Goal: Transaction & Acquisition: Obtain resource

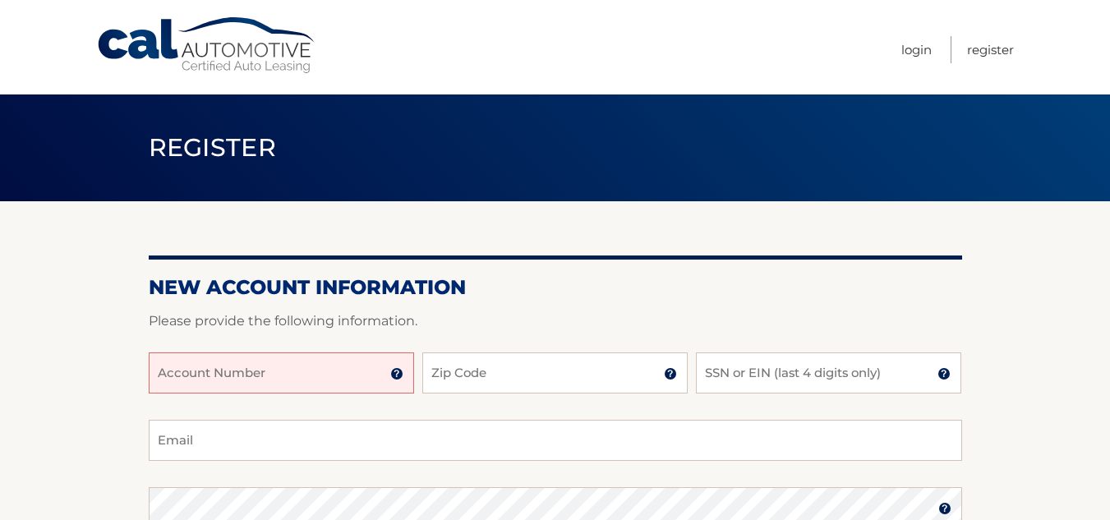
click at [173, 385] on input "Account Number" at bounding box center [281, 372] width 265 height 41
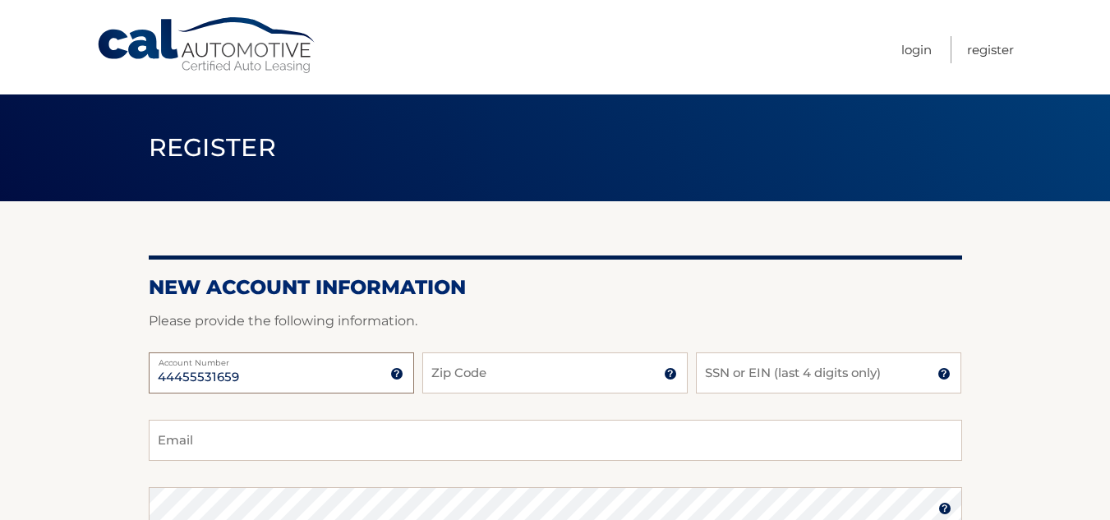
type input "44455531659"
click at [455, 380] on input "Zip Code" at bounding box center [554, 372] width 265 height 41
type input "08859"
type input "jjanet732@gmail.com"
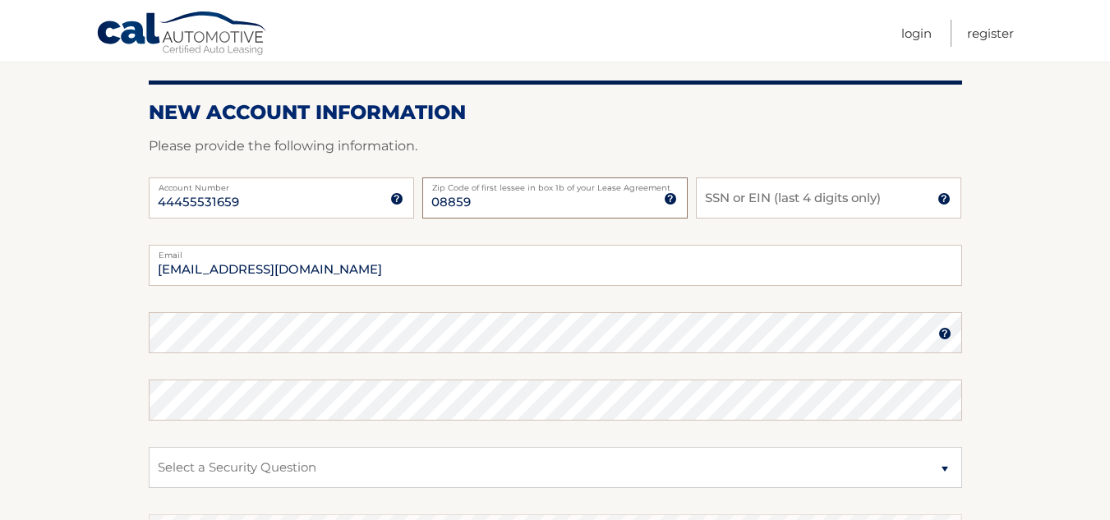
scroll to position [177, 0]
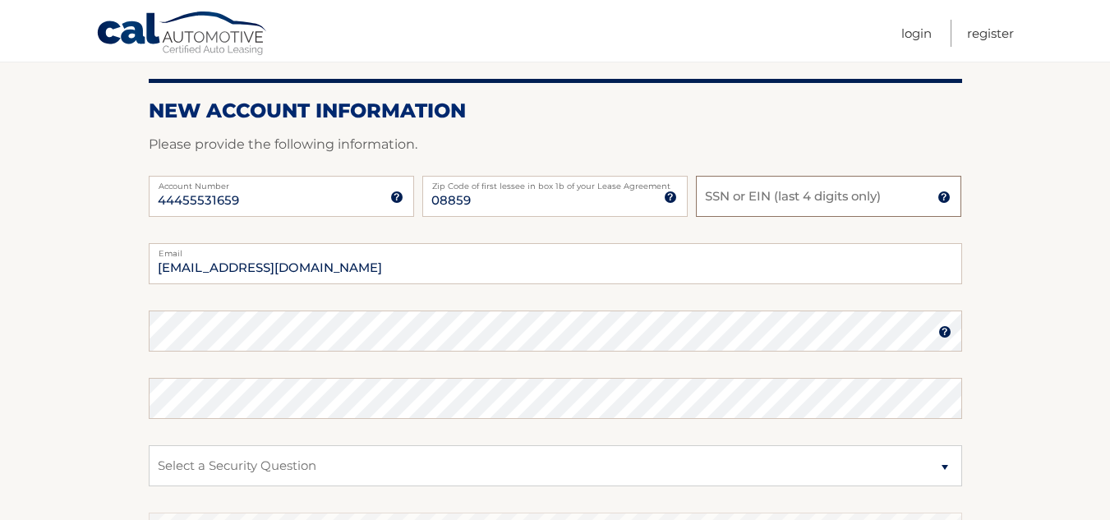
click at [711, 196] on input "SSN or EIN (last 4 digits only)" at bounding box center [828, 196] width 265 height 41
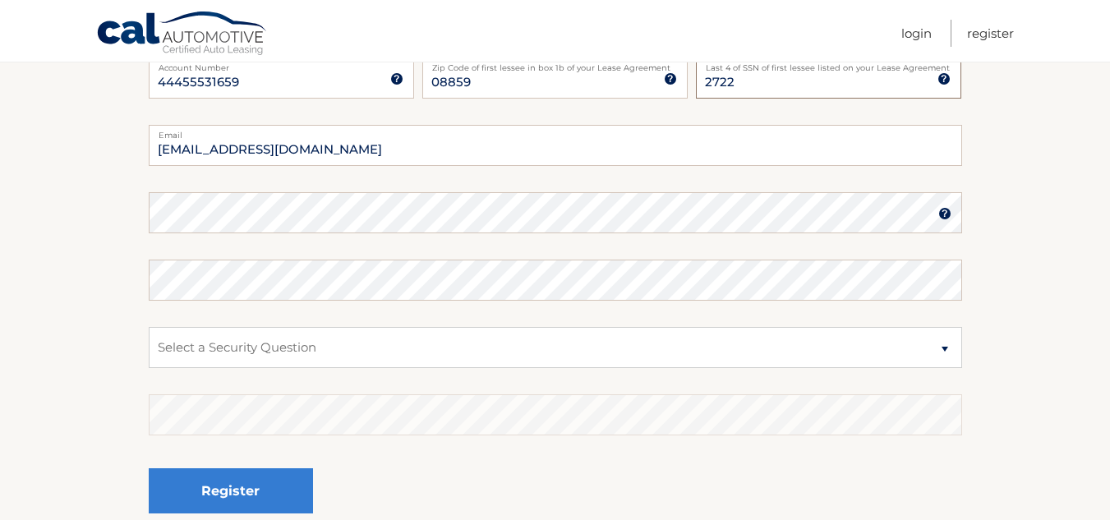
scroll to position [313, 0]
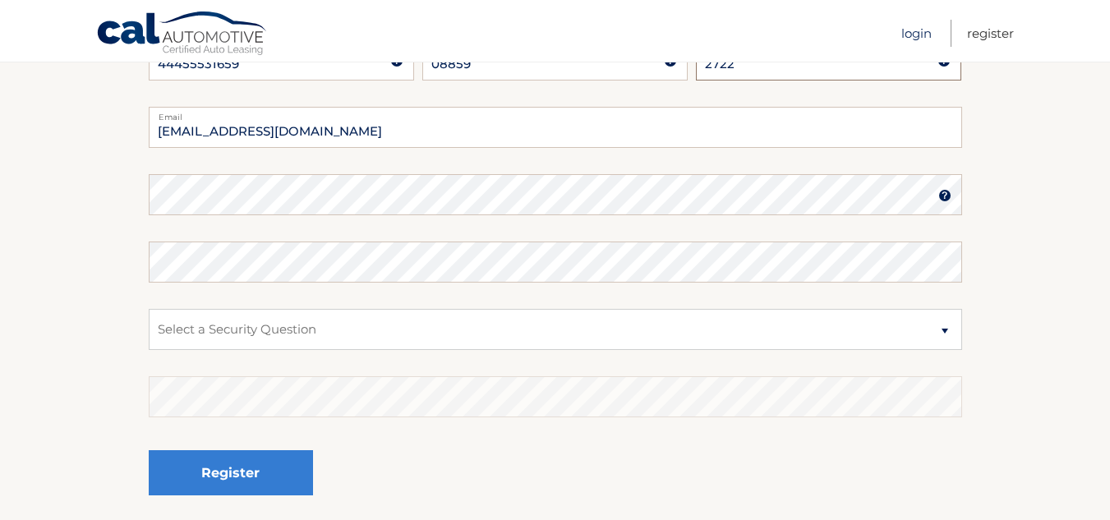
type input "2722"
click at [912, 31] on link "Login" at bounding box center [916, 33] width 30 height 27
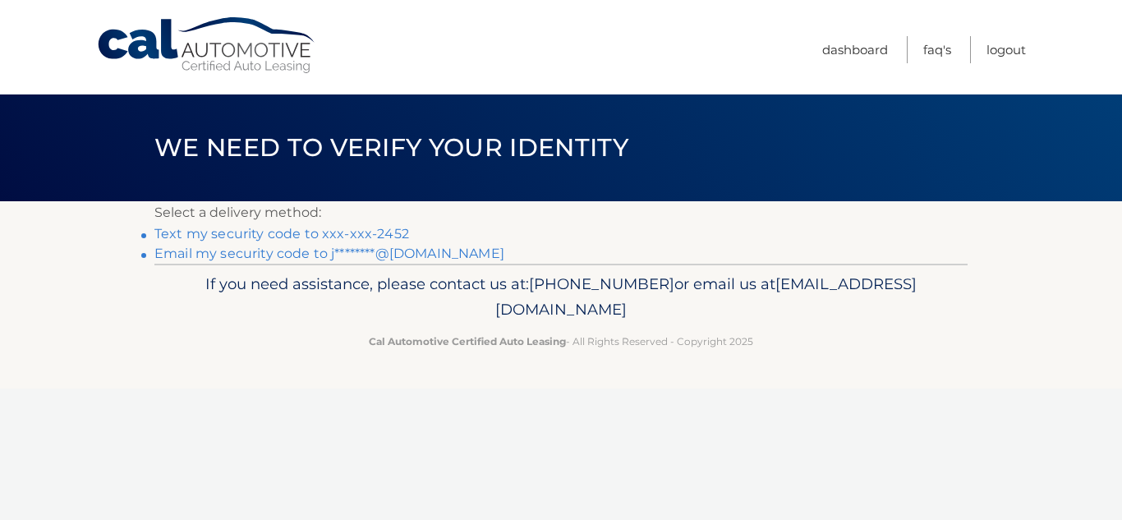
click at [309, 238] on link "Text my security code to xxx-xxx-2452" at bounding box center [281, 234] width 255 height 16
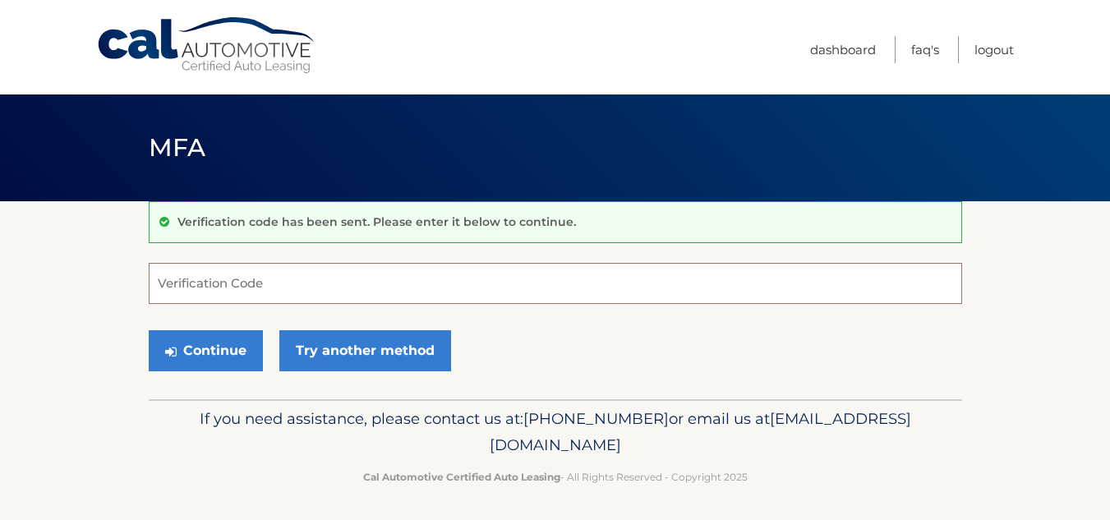
click at [158, 280] on input "Verification Code" at bounding box center [555, 283] width 813 height 41
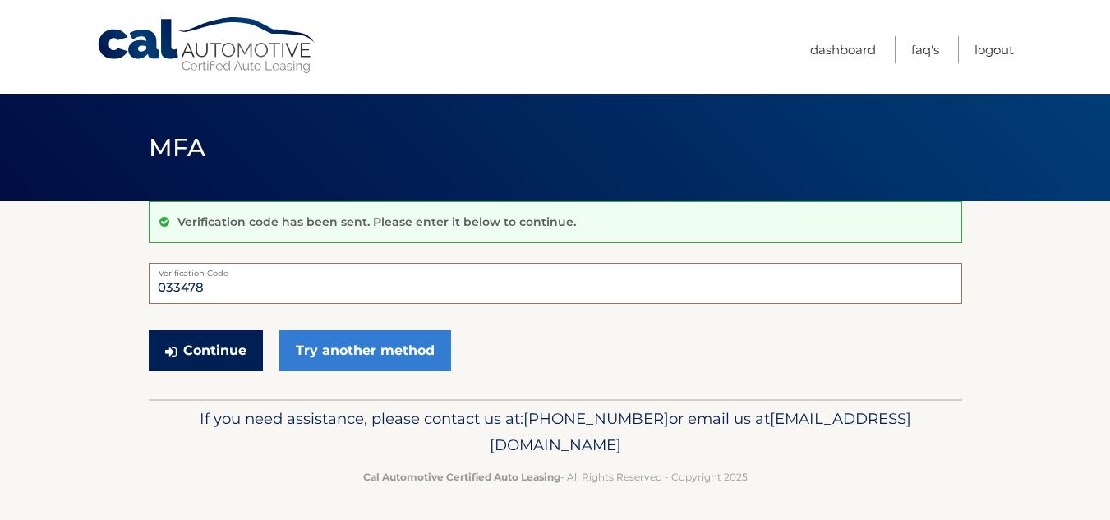
type input "033478"
click at [197, 349] on button "Continue" at bounding box center [206, 350] width 114 height 41
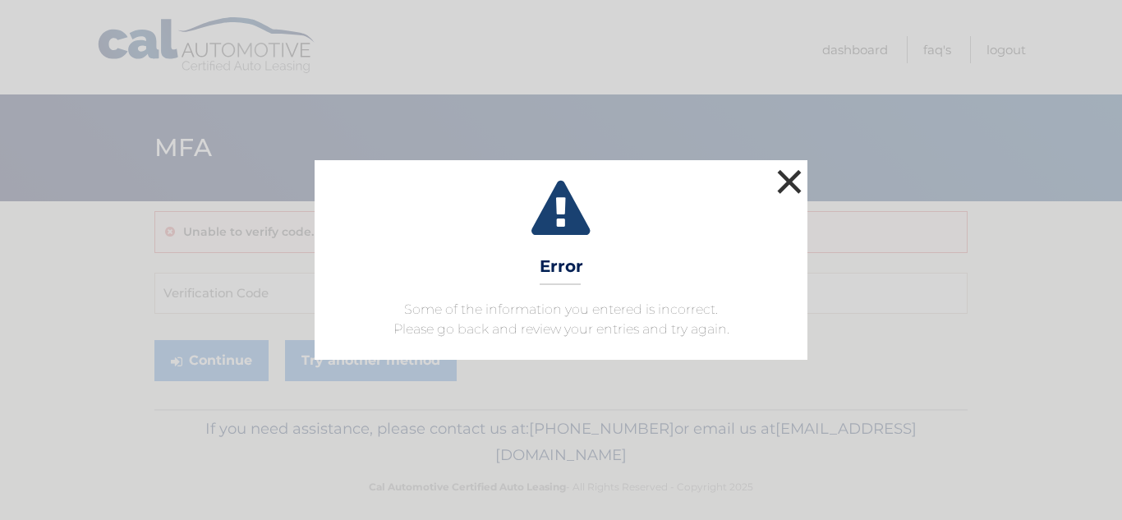
click at [777, 182] on button "×" at bounding box center [789, 181] width 33 height 33
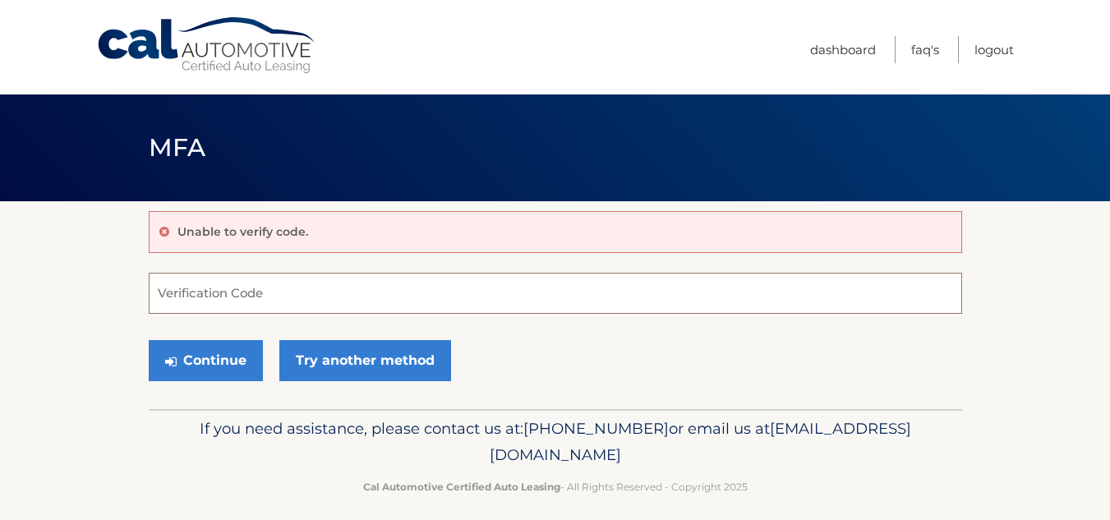
click at [166, 298] on input "Verification Code" at bounding box center [555, 293] width 813 height 41
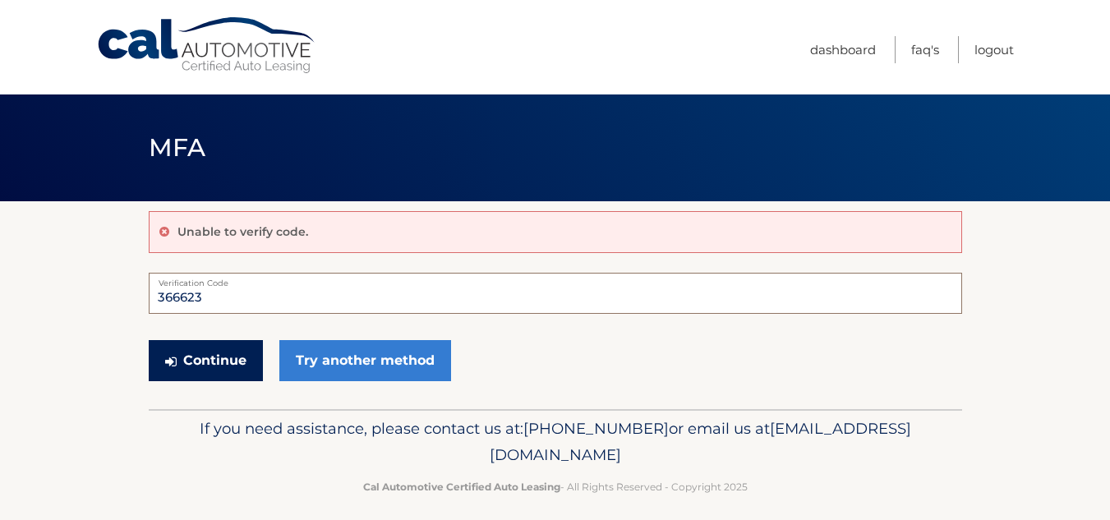
type input "366623"
click at [182, 358] on button "Continue" at bounding box center [206, 360] width 114 height 41
click at [233, 364] on button "Continue" at bounding box center [206, 360] width 114 height 41
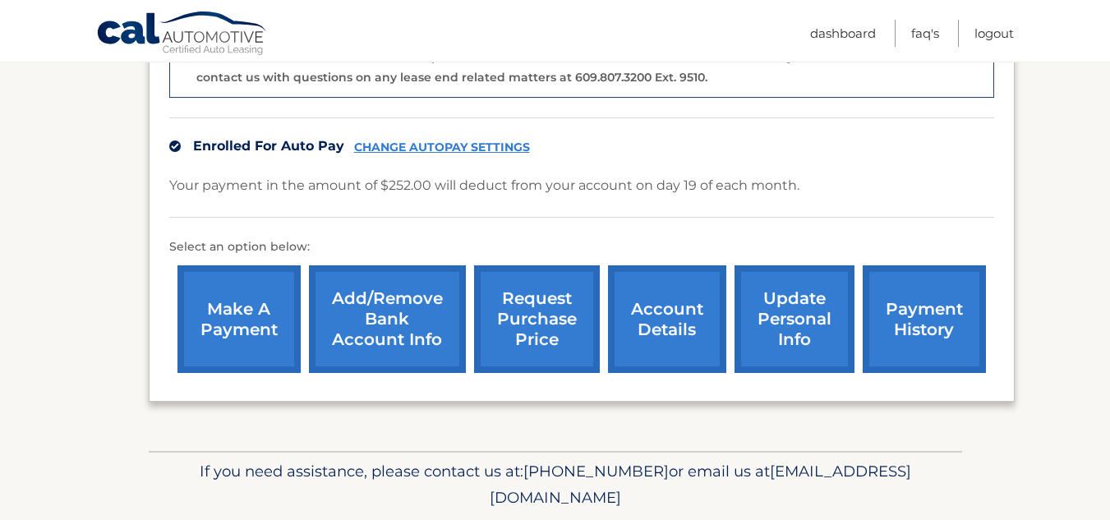
scroll to position [463, 0]
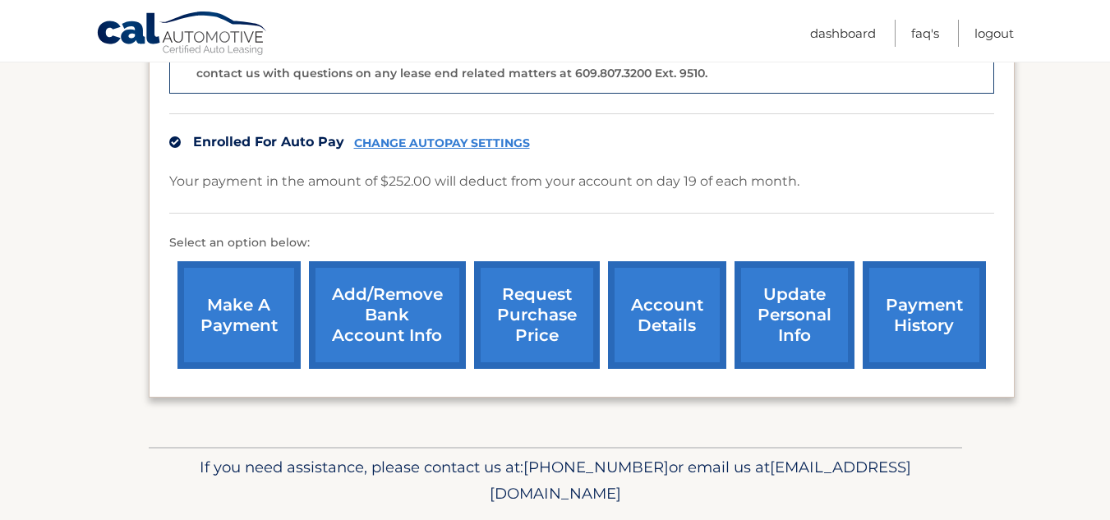
click at [541, 313] on link "request purchase price" at bounding box center [537, 315] width 126 height 108
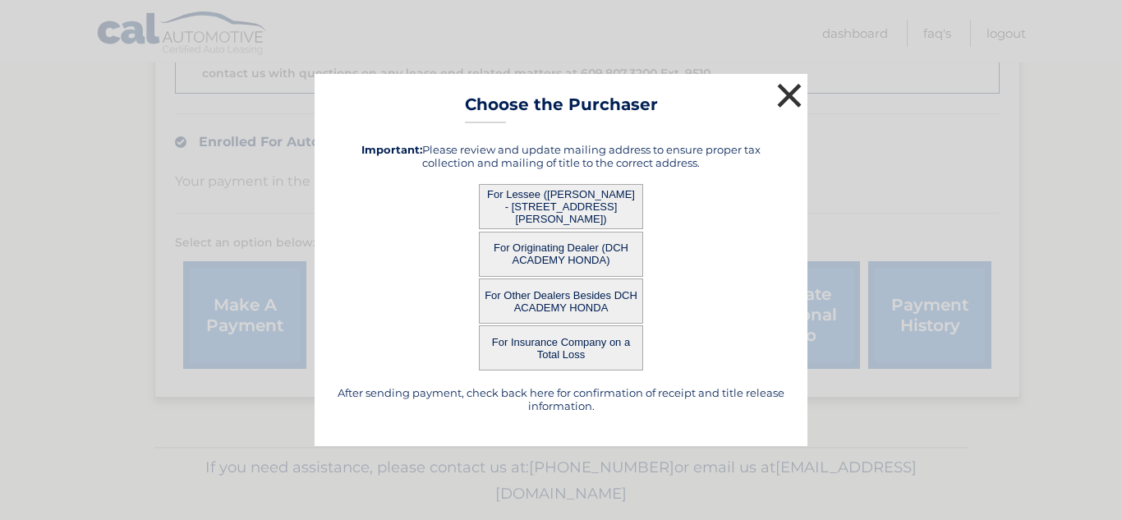
click at [793, 90] on button "×" at bounding box center [789, 95] width 33 height 33
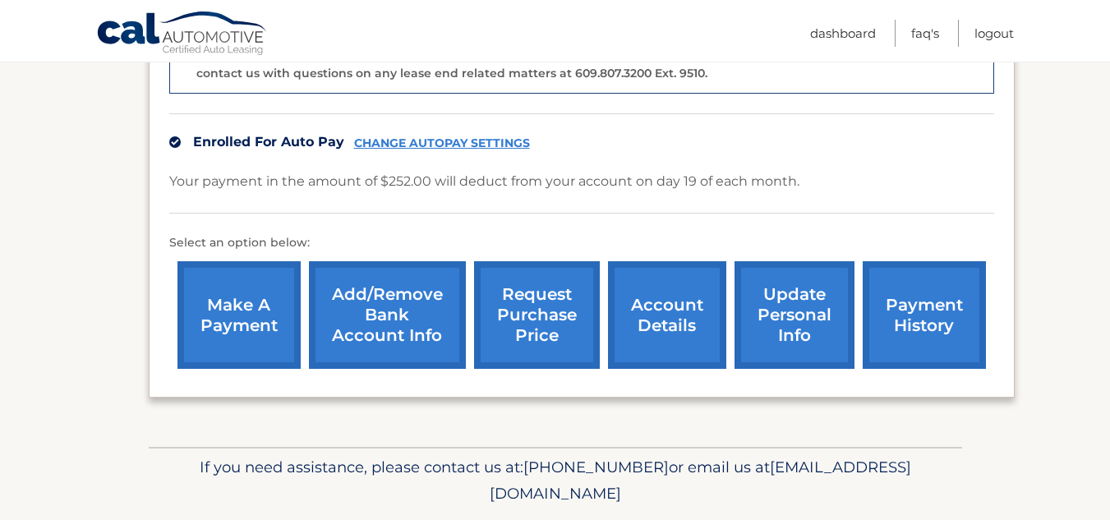
click at [553, 315] on link "request purchase price" at bounding box center [537, 315] width 126 height 108
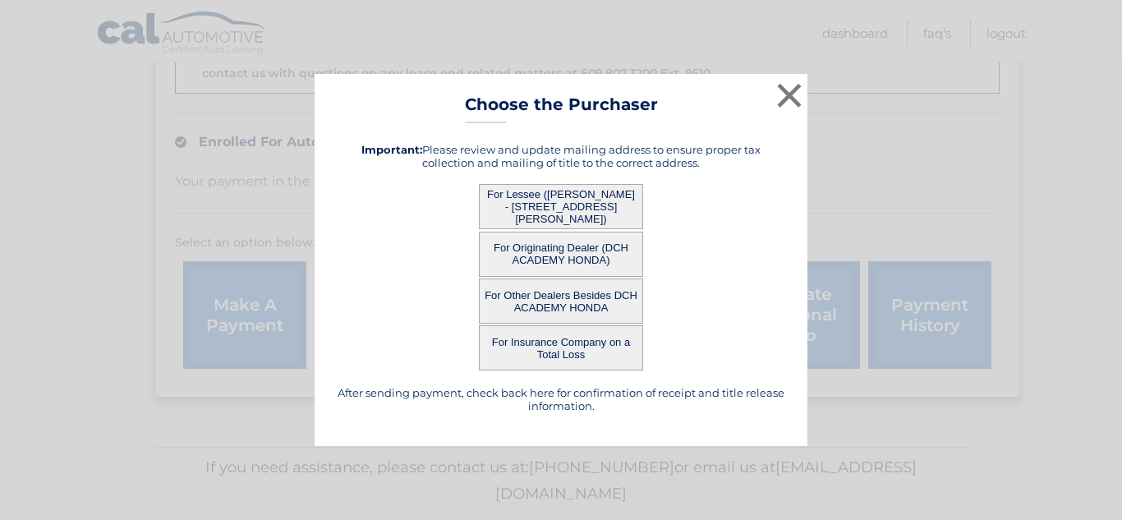
click at [581, 209] on button "For Lessee ([PERSON_NAME] - [STREET_ADDRESS][PERSON_NAME])" at bounding box center [561, 206] width 164 height 45
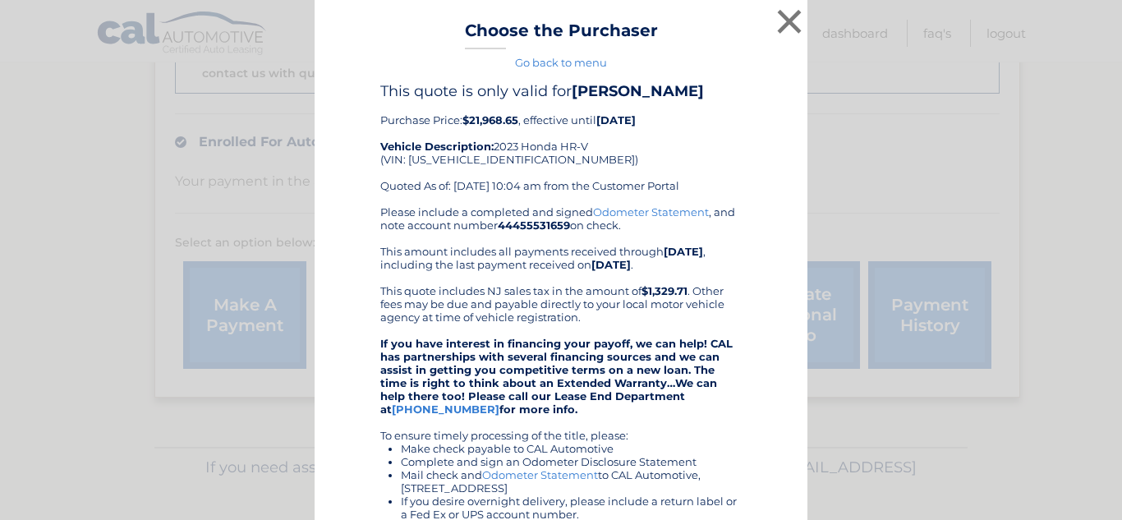
click at [980, 129] on div "× Choose the Purchaser Go back to menu After sending payment, check back here f…" at bounding box center [561, 398] width 1109 height 796
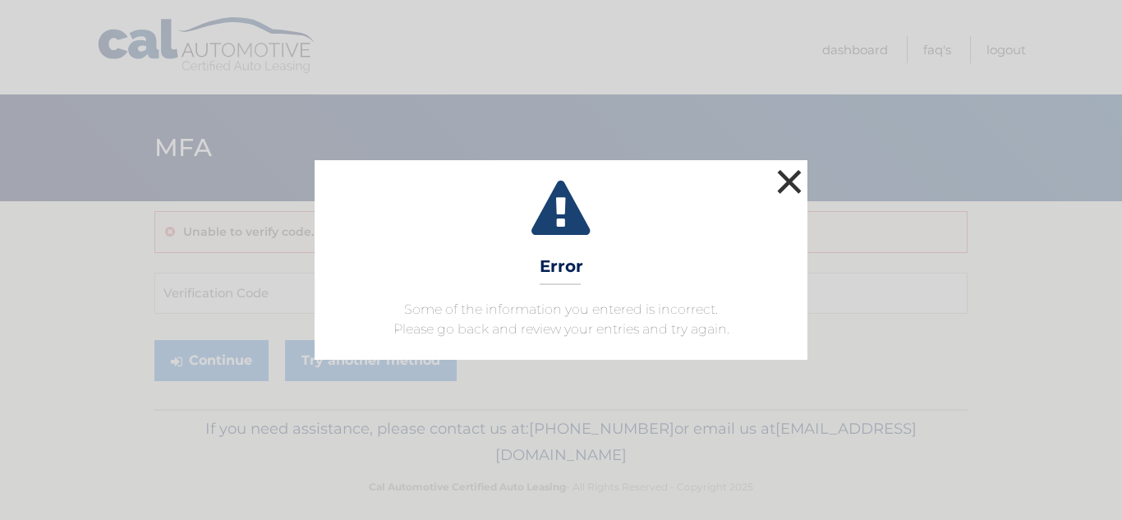
click at [795, 180] on button "×" at bounding box center [789, 181] width 33 height 33
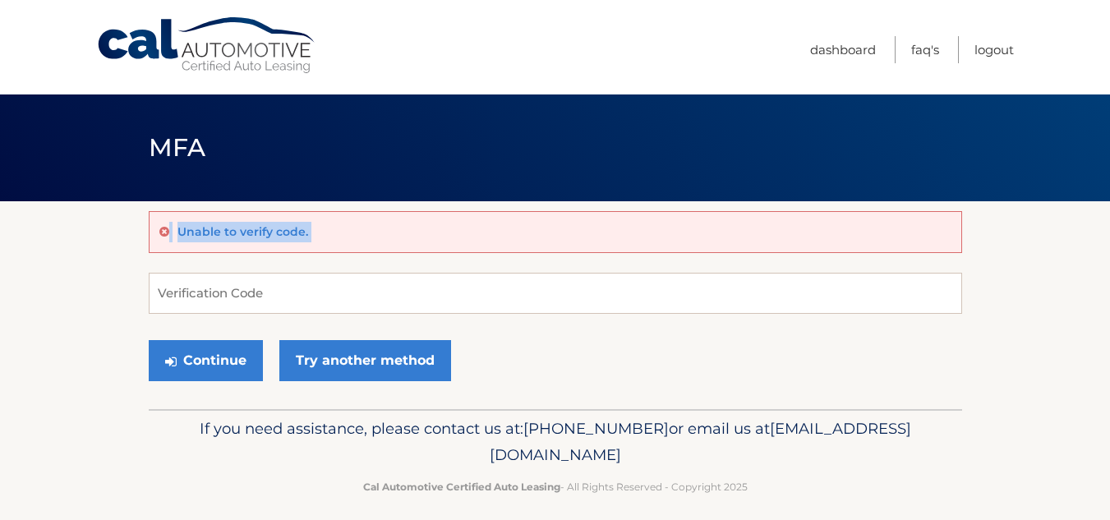
drag, startPoint x: 795, startPoint y: 180, endPoint x: 240, endPoint y: 305, distance: 569.2
click at [240, 305] on main "MFA Unable to verify code. Verification Code Continue Try another method" at bounding box center [555, 204] width 1110 height 409
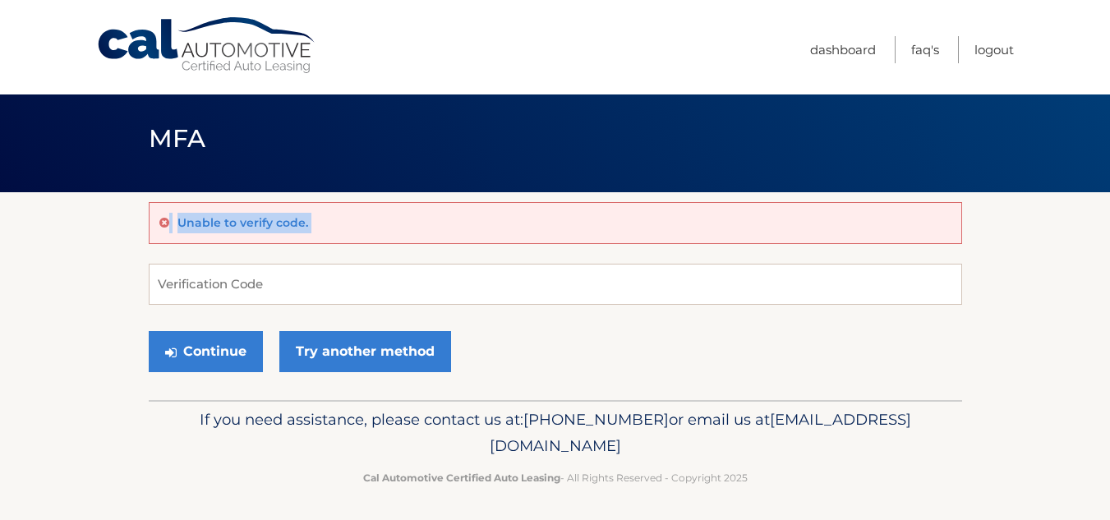
scroll to position [13, 0]
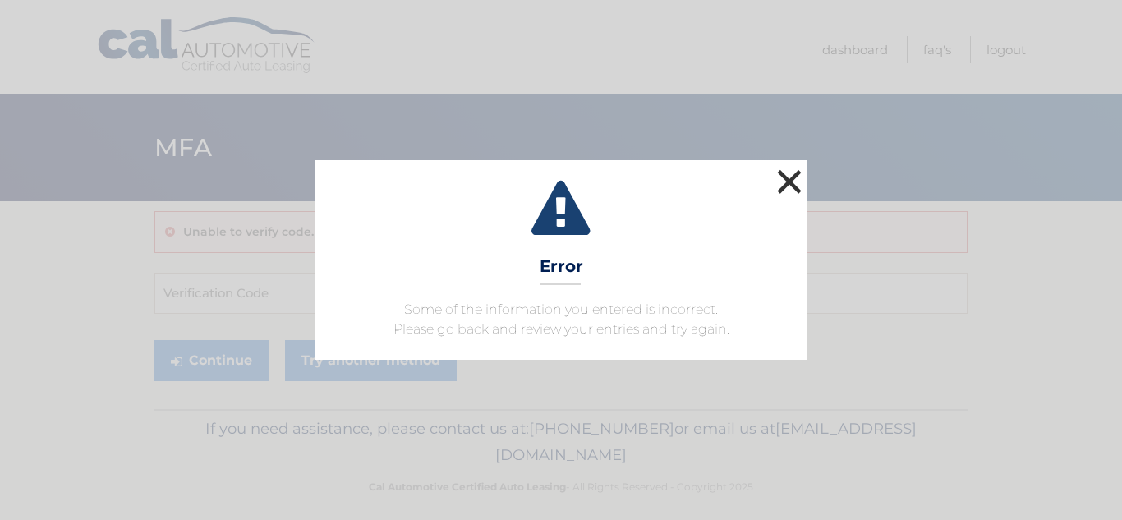
click at [801, 168] on button "×" at bounding box center [789, 181] width 33 height 33
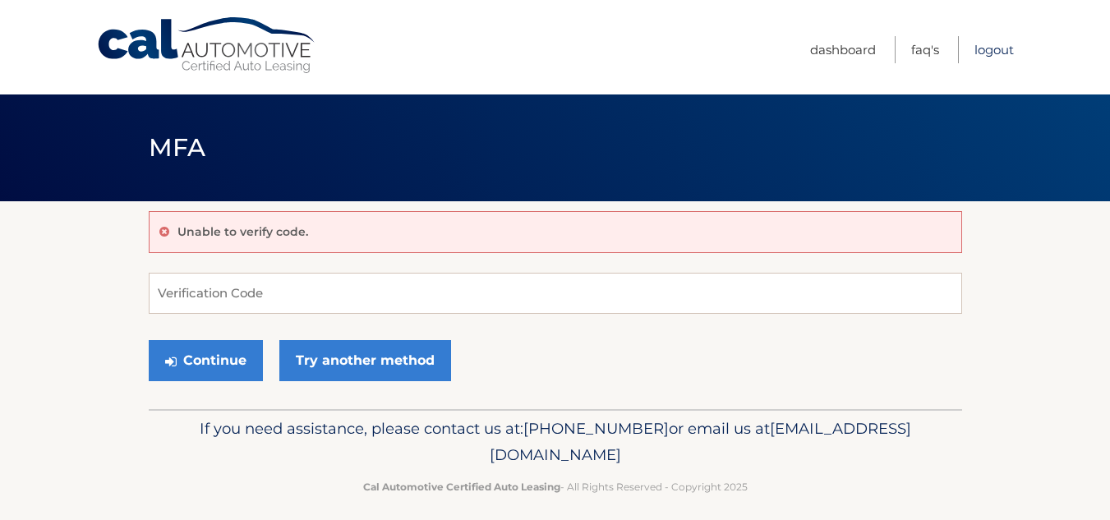
click at [990, 51] on link "Logout" at bounding box center [993, 49] width 39 height 27
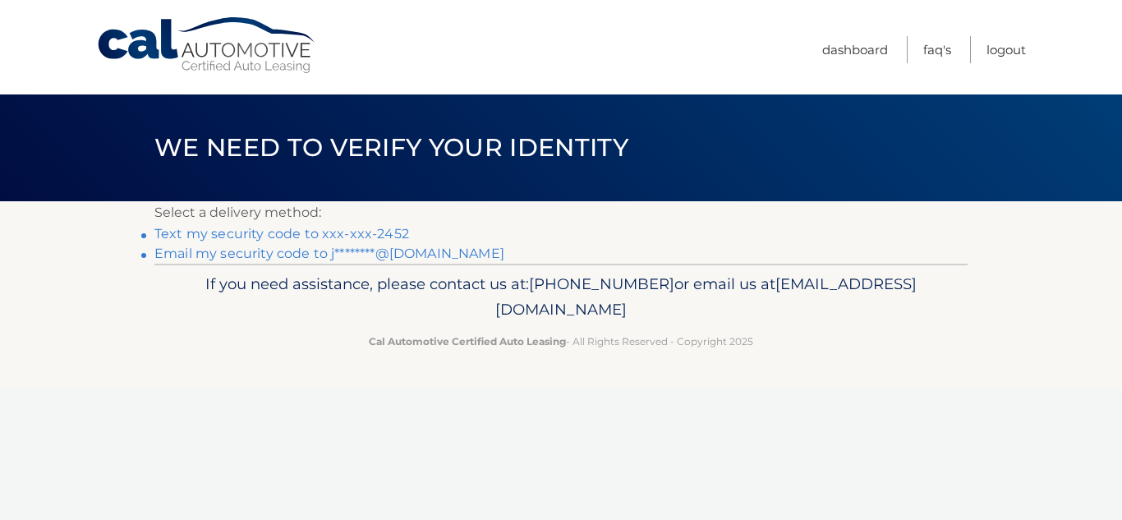
click at [260, 232] on link "Text my security code to xxx-xxx-2452" at bounding box center [281, 234] width 255 height 16
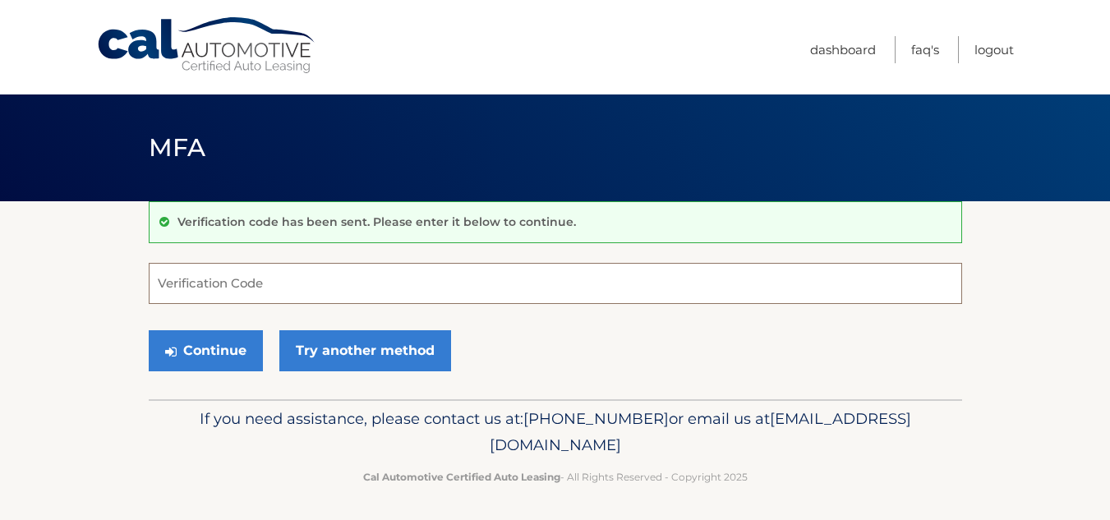
click at [166, 298] on input "Verification Code" at bounding box center [555, 283] width 813 height 41
click at [166, 298] on input "656722" at bounding box center [555, 283] width 813 height 41
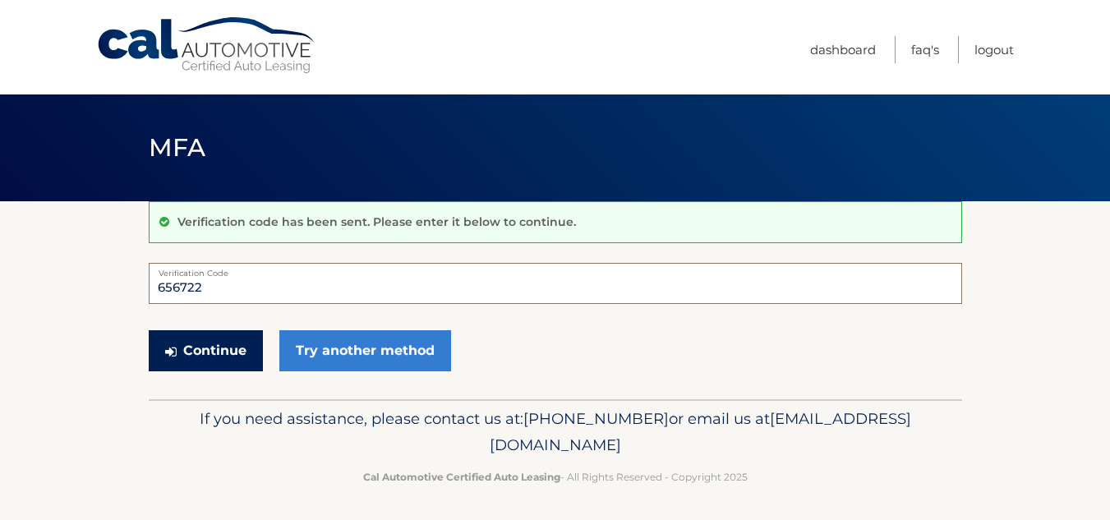
type input "656722"
click at [207, 337] on button "Continue" at bounding box center [206, 350] width 114 height 41
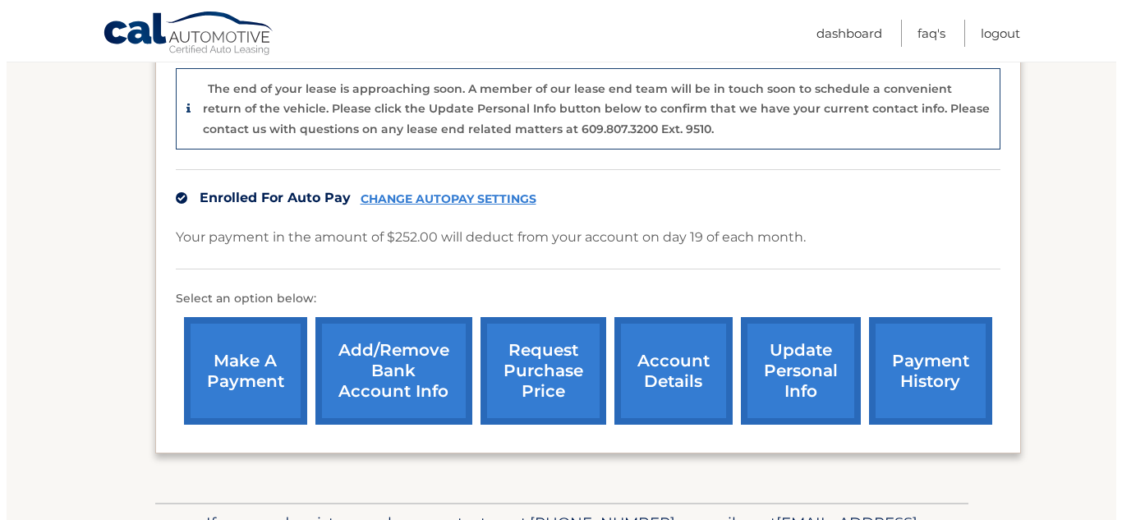
scroll to position [409, 0]
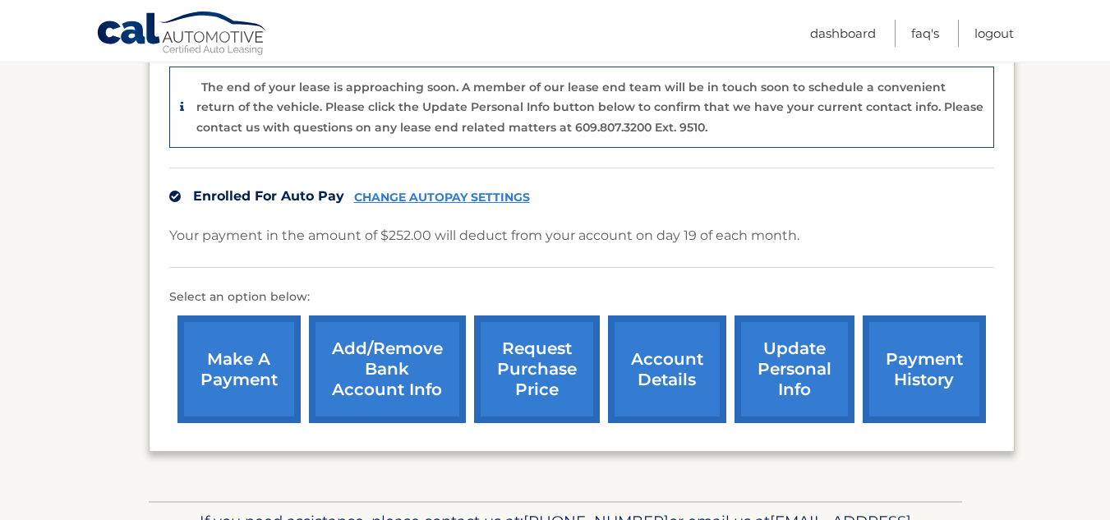
click at [518, 371] on link "request purchase price" at bounding box center [537, 369] width 126 height 108
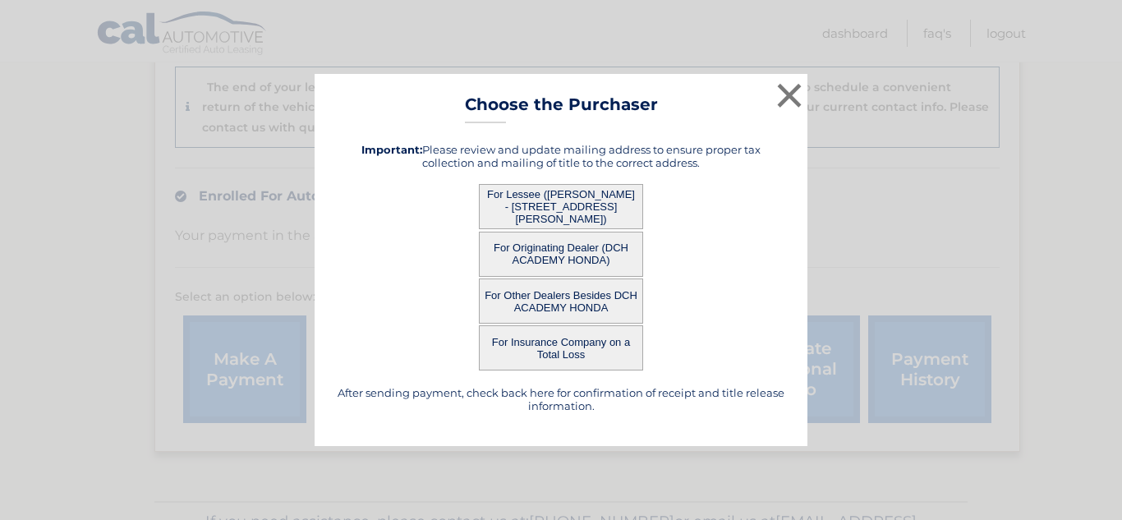
click at [568, 203] on button "For Lessee ([PERSON_NAME] - [STREET_ADDRESS][PERSON_NAME])" at bounding box center [561, 206] width 164 height 45
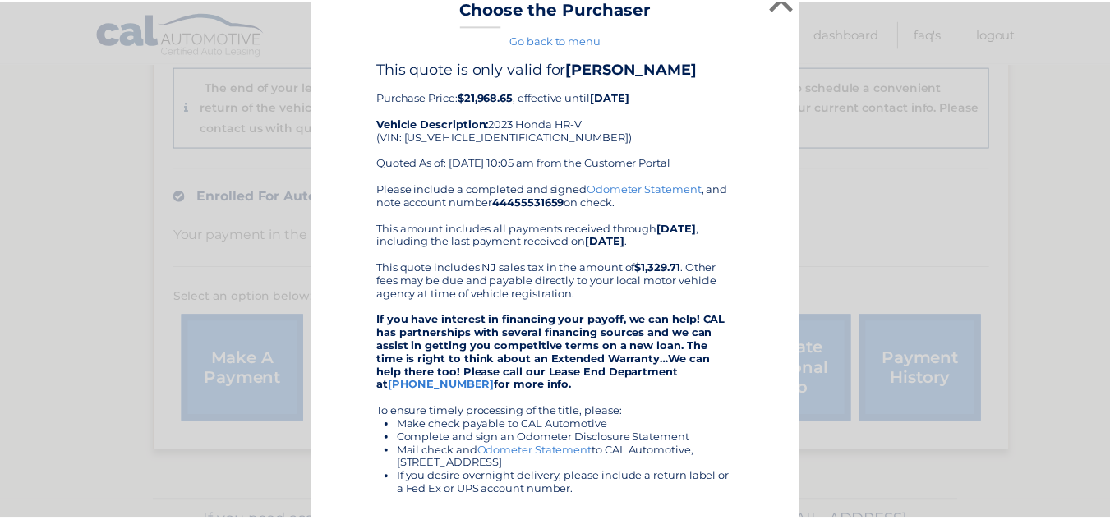
scroll to position [0, 0]
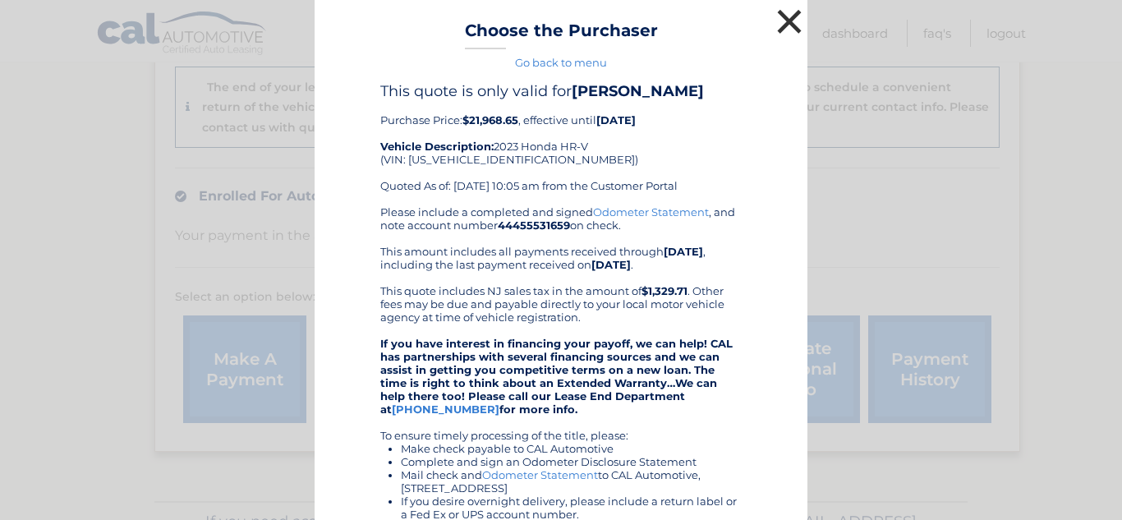
click at [780, 25] on button "×" at bounding box center [789, 21] width 33 height 33
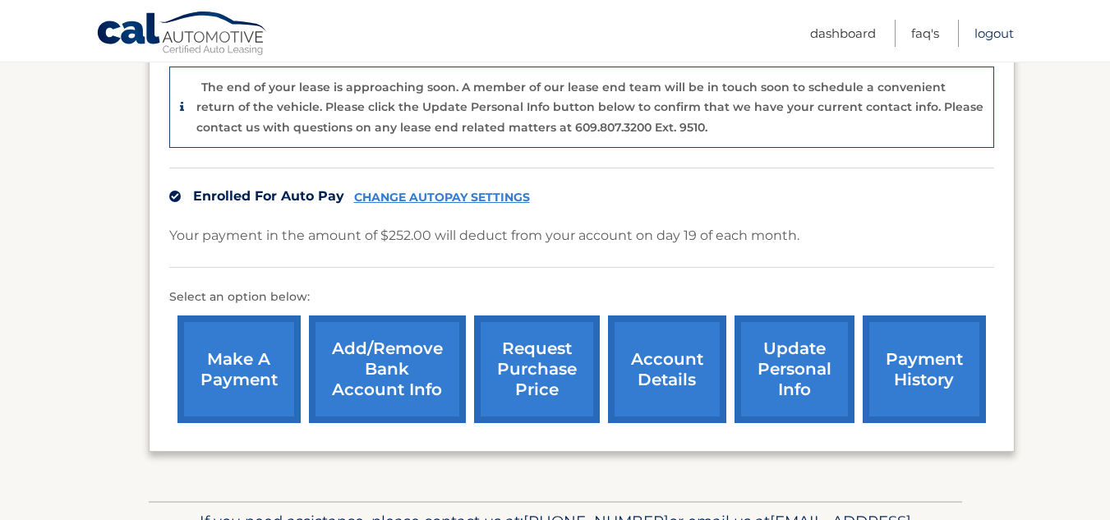
click at [1000, 30] on link "Logout" at bounding box center [993, 33] width 39 height 27
